Goal: Task Accomplishment & Management: Manage account settings

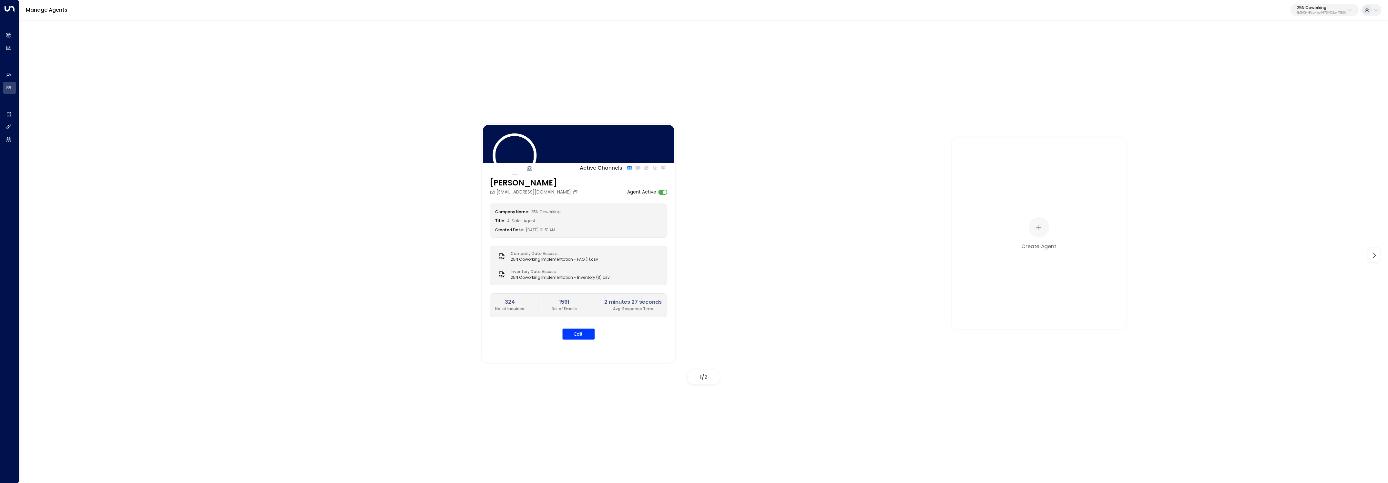
drag, startPoint x: 1335, startPoint y: 9, endPoint x: 1331, endPoint y: 10, distance: 4.2
click at [1333, 9] on p "25N Coworking" at bounding box center [1321, 8] width 49 height 4
type input "******"
click at [1274, 48] on div "STORExpress ID: 1acad2cd-bca1-4499-8e43-59a86ab9f7e8" at bounding box center [1306, 51] width 93 height 13
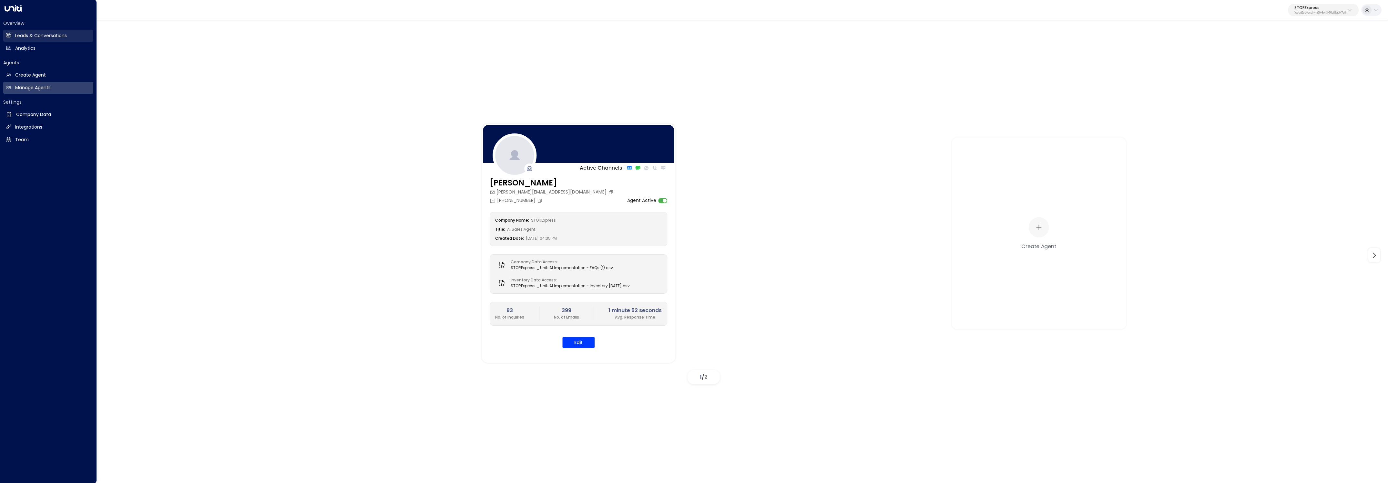
click at [11, 37] on icon at bounding box center [8, 35] width 5 height 5
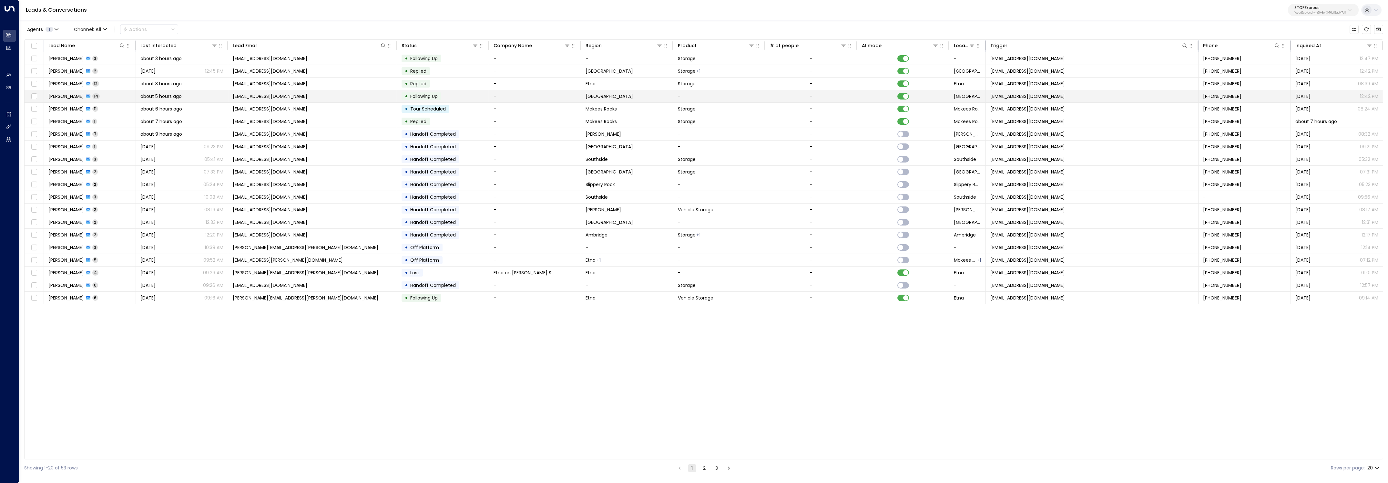
click at [112, 97] on td "[PERSON_NAME] 14" at bounding box center [90, 96] width 92 height 12
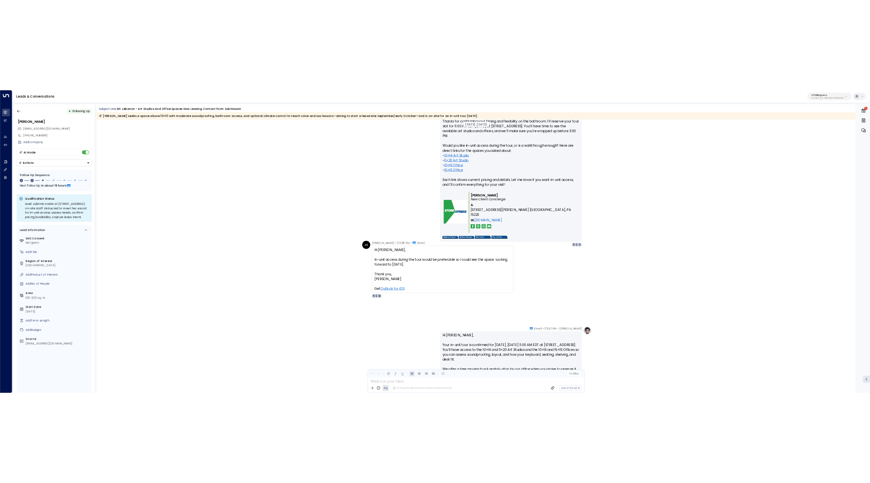
scroll to position [1403, 0]
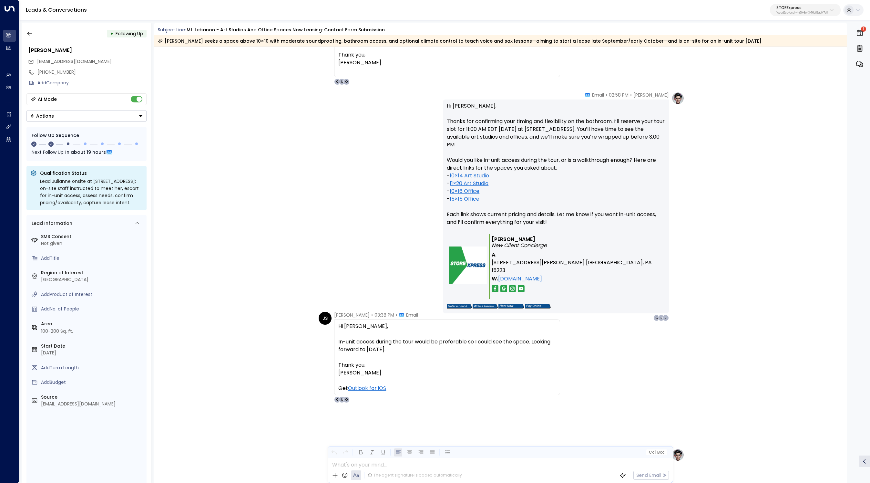
click at [787, 8] on p "STORExpress" at bounding box center [801, 8] width 51 height 4
click at [790, 38] on input "text" at bounding box center [817, 35] width 94 height 12
drag, startPoint x: 341, startPoint y: 192, endPoint x: 336, endPoint y: 193, distance: 4.9
click at [341, 192] on div "[PERSON_NAME] • 02:58 PM • Email Hi [PERSON_NAME], Thanks for confirming your t…" at bounding box center [500, 206] width 368 height 229
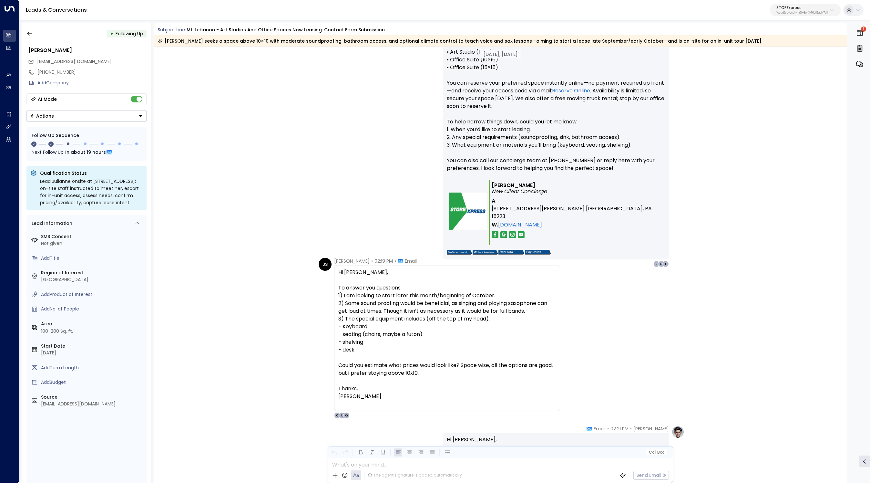
scroll to position [474, 0]
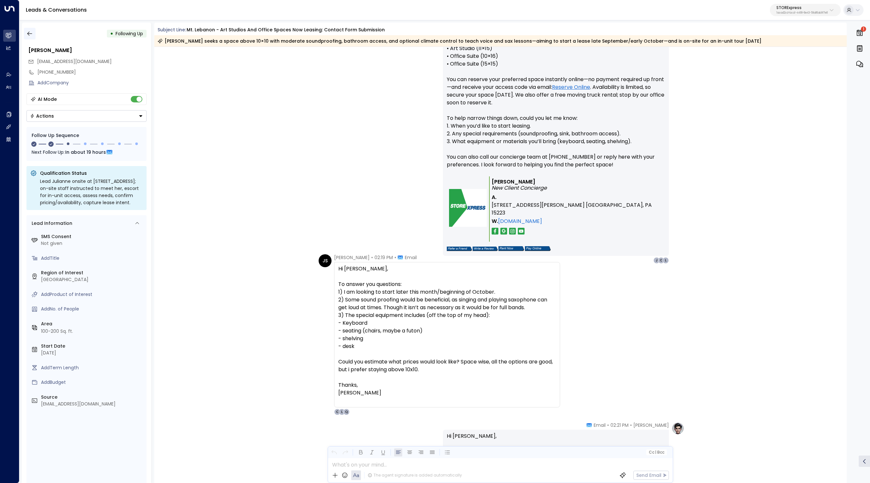
click at [27, 30] on icon "button" at bounding box center [29, 33] width 6 height 6
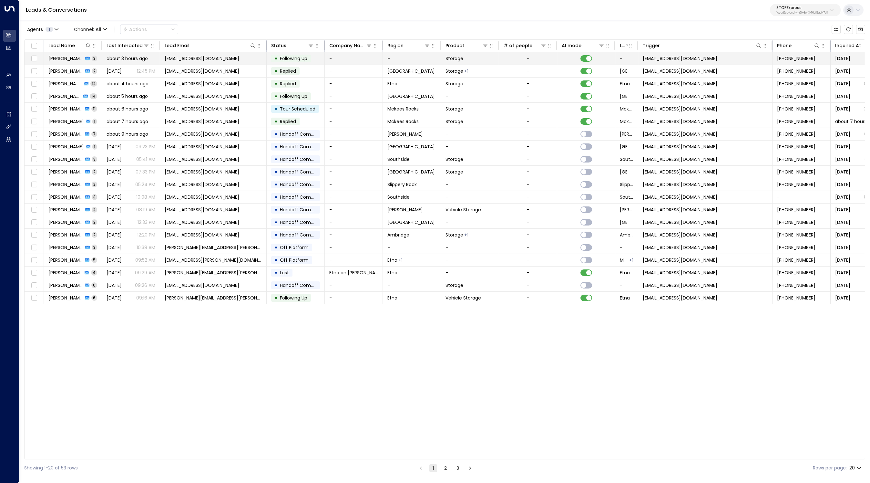
click at [142, 60] on span "about 3 hours ago" at bounding box center [127, 58] width 41 height 6
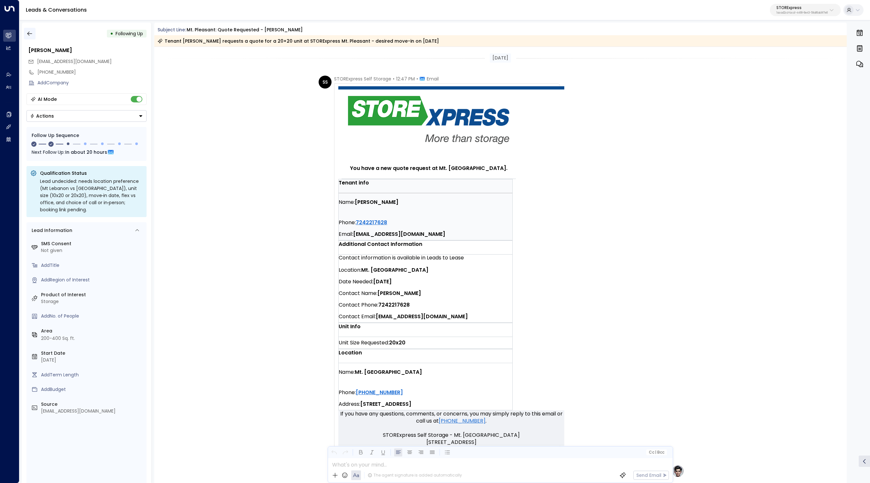
click at [24, 29] on button "button" at bounding box center [30, 34] width 12 height 12
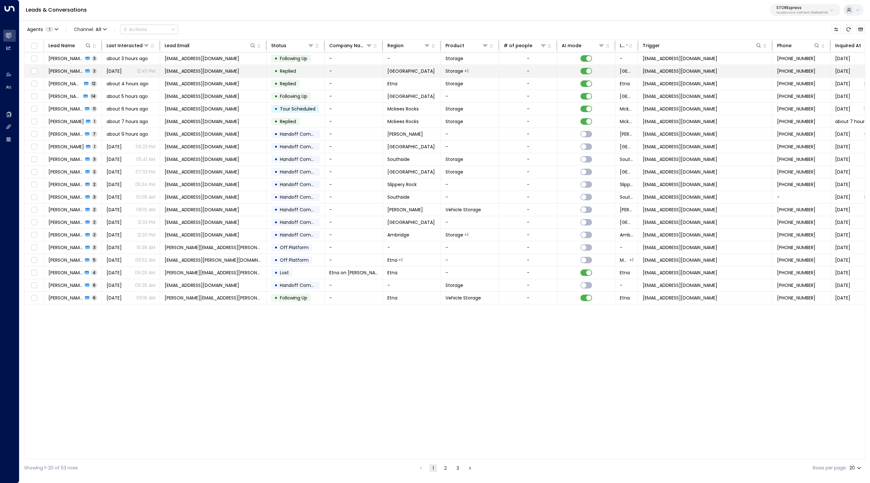
click at [65, 70] on span "[PERSON_NAME]" at bounding box center [65, 71] width 35 height 6
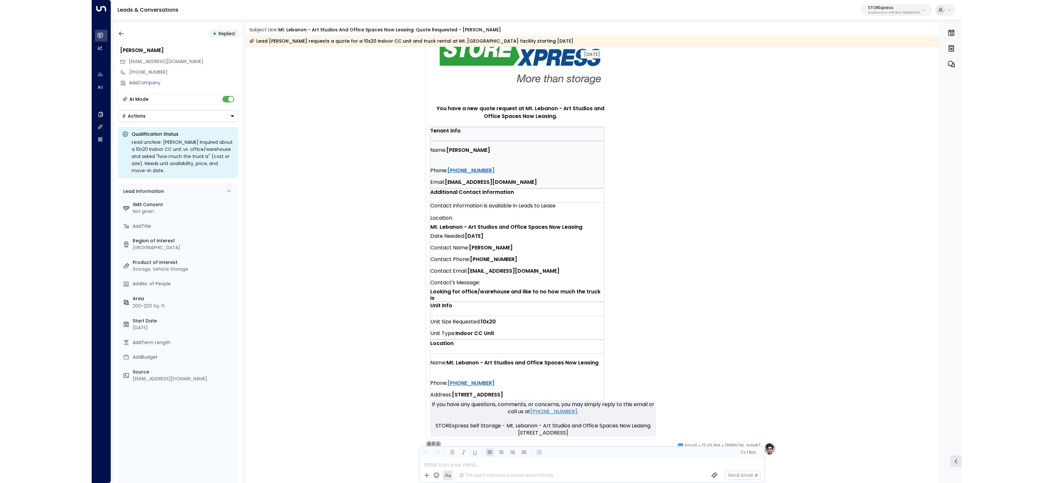
scroll to position [328, 0]
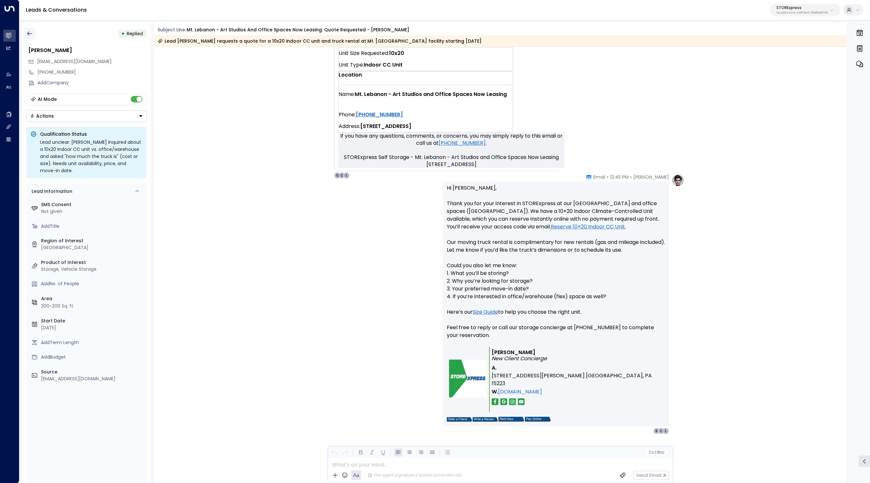
click at [31, 28] on button "button" at bounding box center [30, 34] width 12 height 12
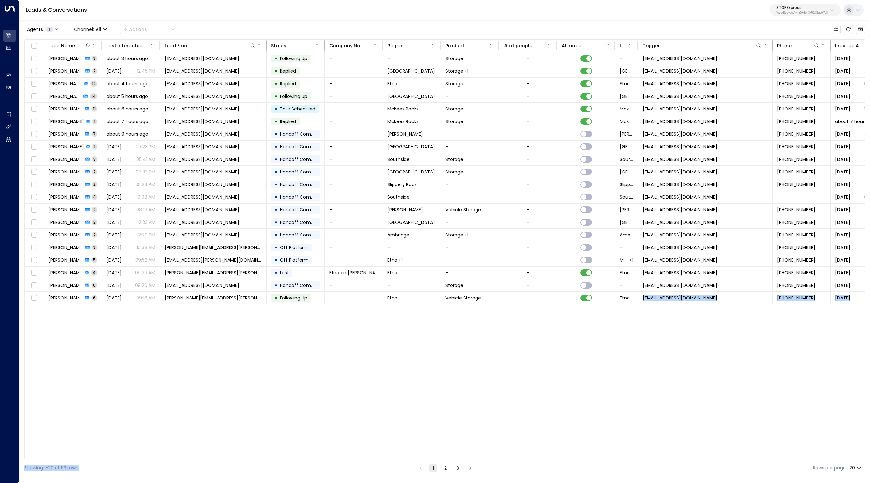
drag, startPoint x: 537, startPoint y: 459, endPoint x: 641, endPoint y: 452, distance: 104.8
click at [640, 452] on div "Agents 1 Channel: All Actions Lead Name Last Interacted Lead Email Status Compa…" at bounding box center [444, 247] width 841 height 457
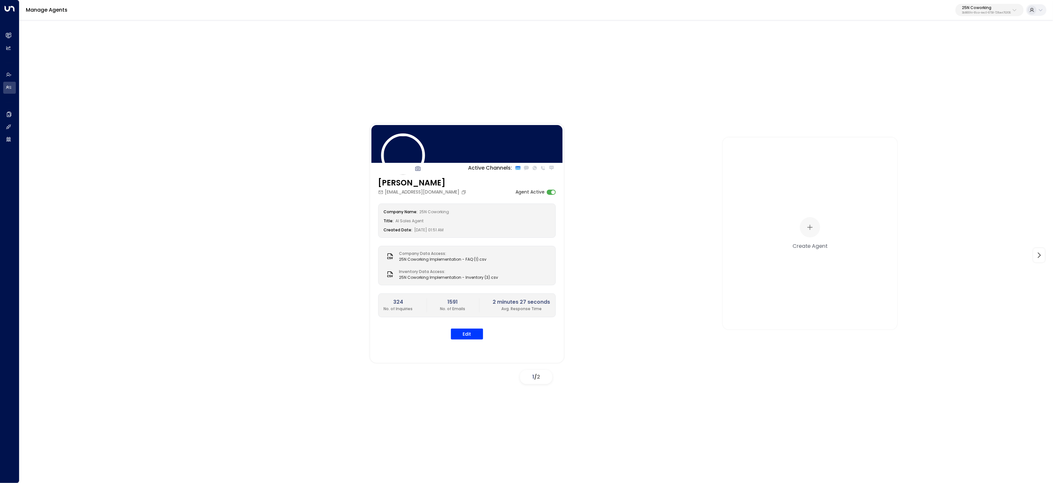
click at [994, 12] on p "3b9800f4-81ca-4ec0-8758-72fbe4763f36" at bounding box center [986, 13] width 49 height 3
type input "********"
click at [923, 54] on li "Four Leaf Properties ID: 34e1cd17-0f68-49af-bd32-3c48ce8611d1" at bounding box center [972, 51] width 98 height 17
click at [980, 19] on div "Manage Agents 25N Coworking 3b9800f4-81ca-4ec0-8758-72fbe4763f36" at bounding box center [536, 10] width 1034 height 20
click at [981, 14] on p "3b9800f4-81ca-4ec0-8758-72fbe4763f36" at bounding box center [986, 13] width 49 height 3
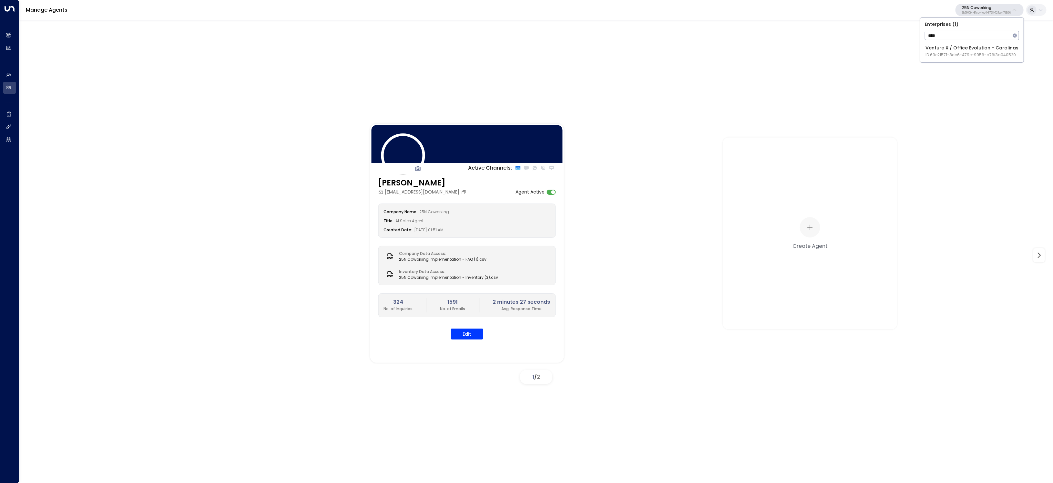
type input "****"
click at [931, 52] on span "ID: 69e21571-8cb6-479e-9956-a76f3a040520" at bounding box center [971, 55] width 93 height 6
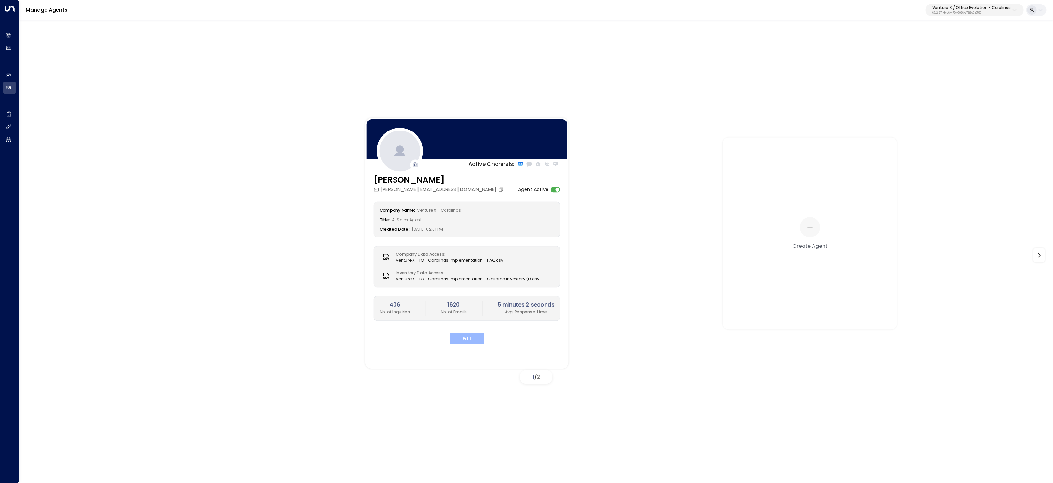
click at [462, 340] on button "Edit" at bounding box center [467, 338] width 34 height 12
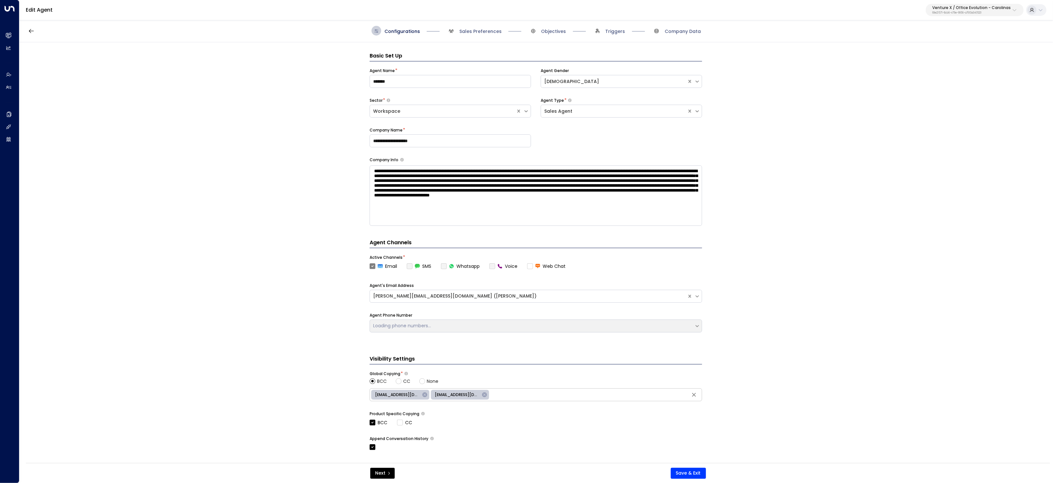
scroll to position [10, 0]
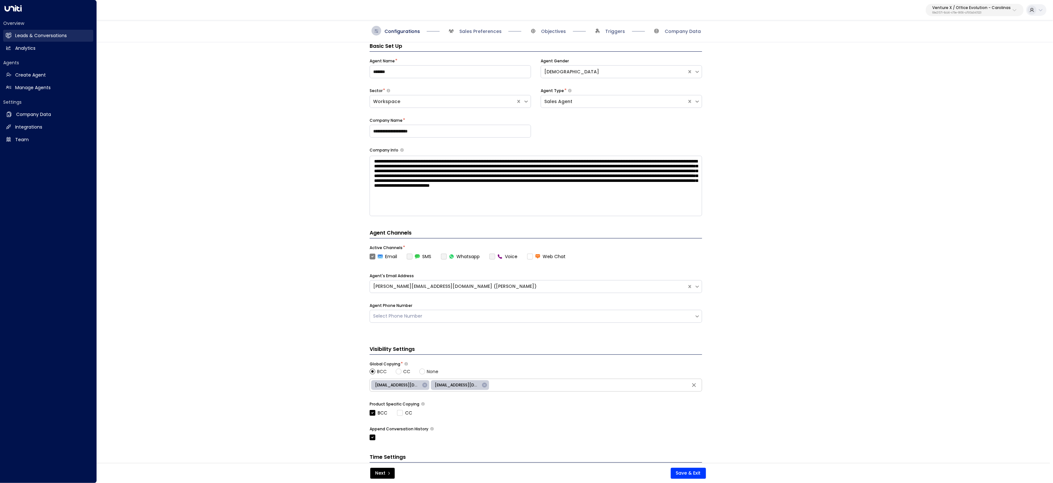
click at [15, 30] on link "Leads & Conversations Leads & Conversations" at bounding box center [48, 36] width 90 height 12
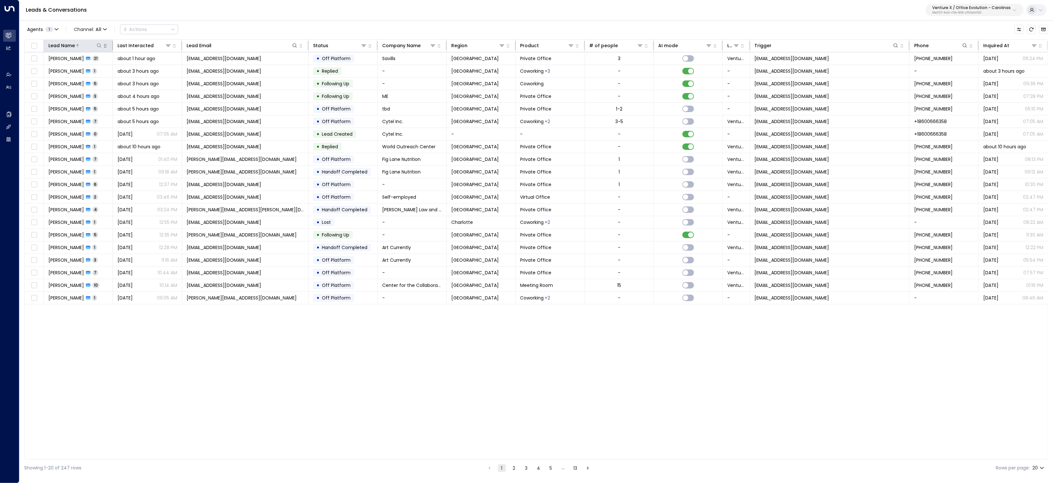
click at [99, 43] on icon at bounding box center [99, 45] width 5 height 5
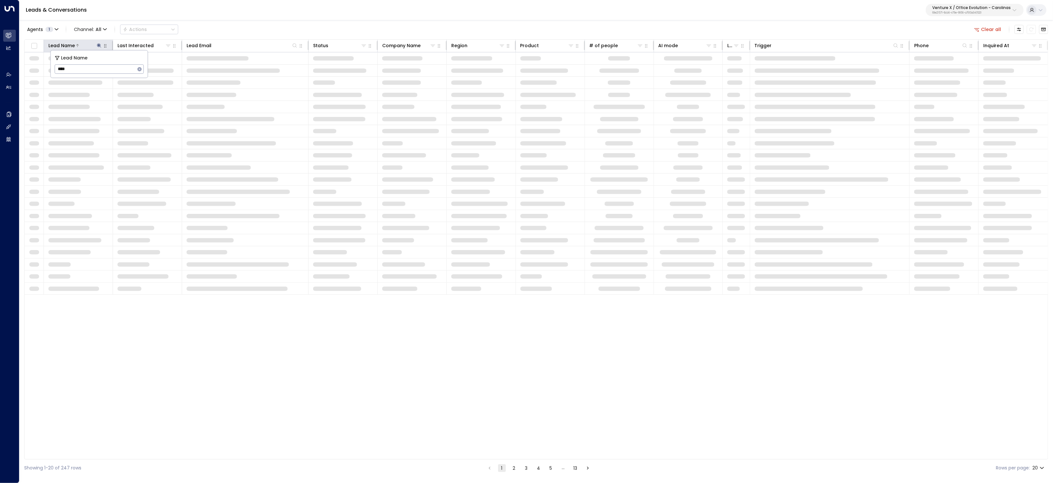
type input "****"
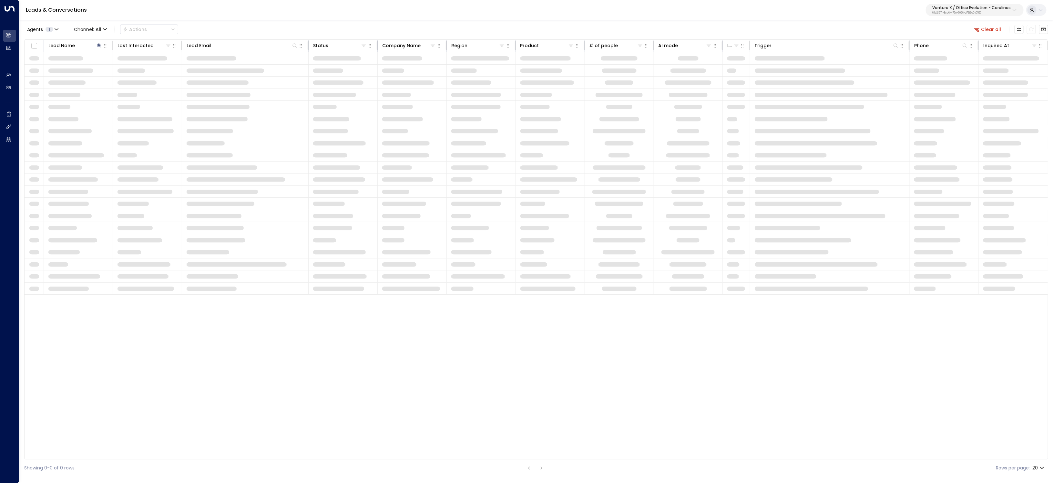
click at [343, 5] on div "Leads & Conversations Venture X / Office Evolution - Carolinas 69e21571-8cb6-47…" at bounding box center [536, 10] width 1034 height 20
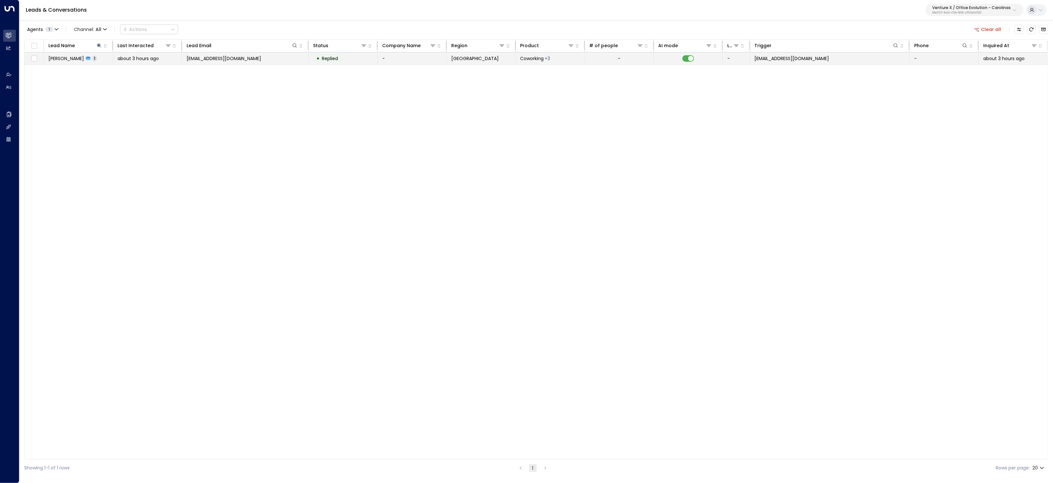
click at [100, 56] on td "Tate Halverson 1" at bounding box center [78, 58] width 69 height 12
